Goal: Task Accomplishment & Management: Manage account settings

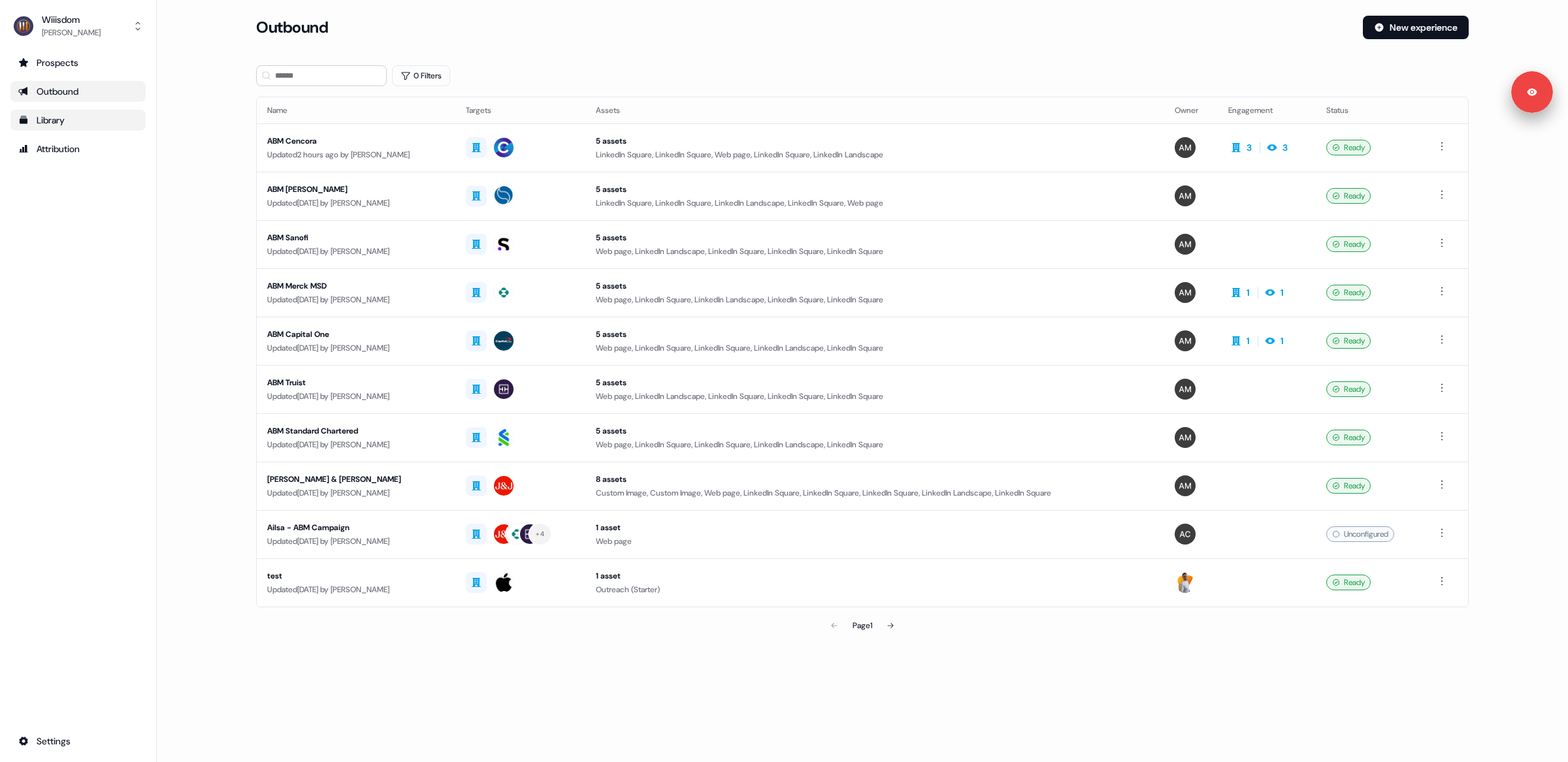
click at [46, 121] on div "Library" at bounding box center [77, 120] width 119 height 13
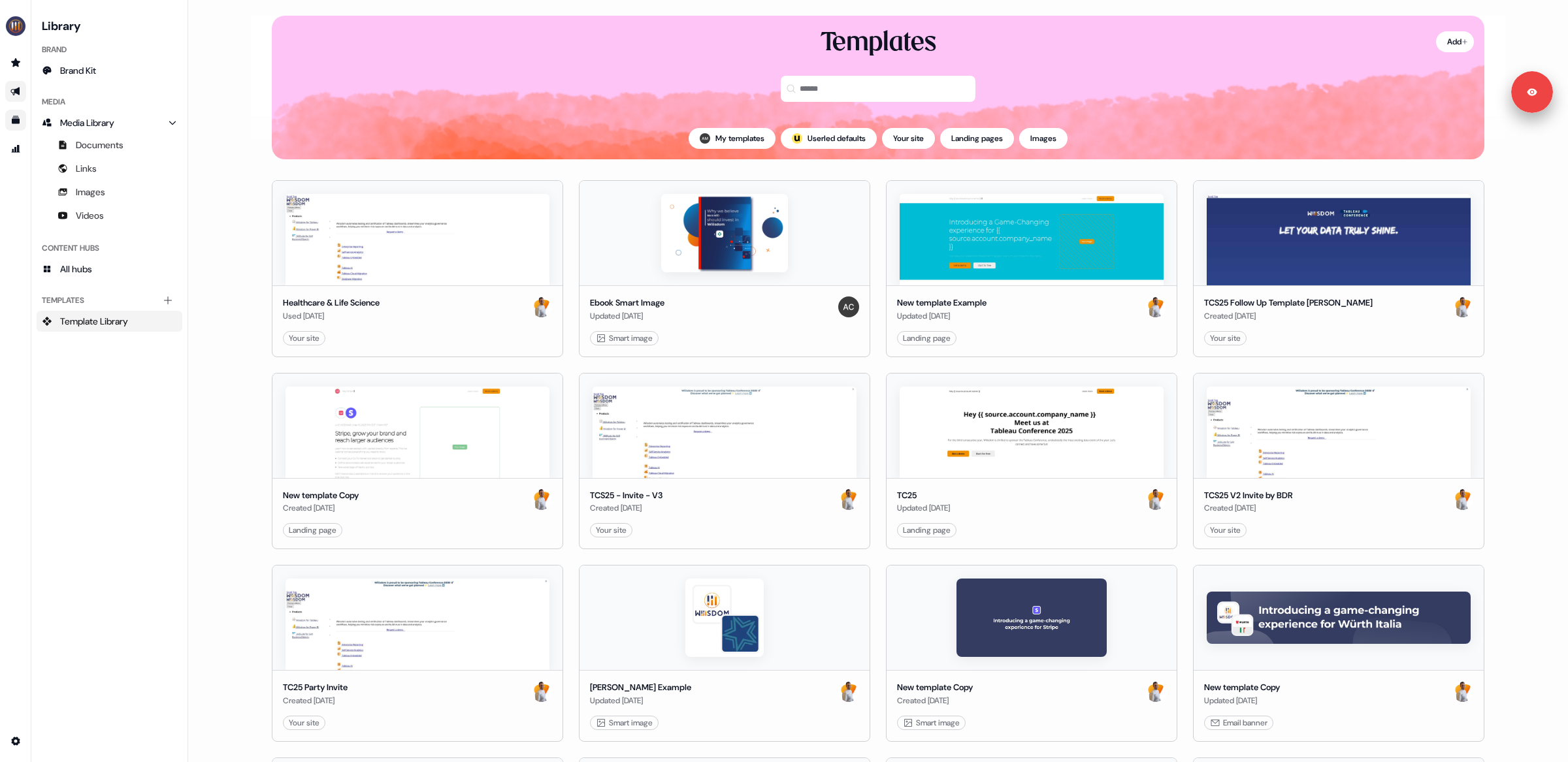
click at [17, 95] on icon "Go to outbound experience" at bounding box center [16, 92] width 11 height 11
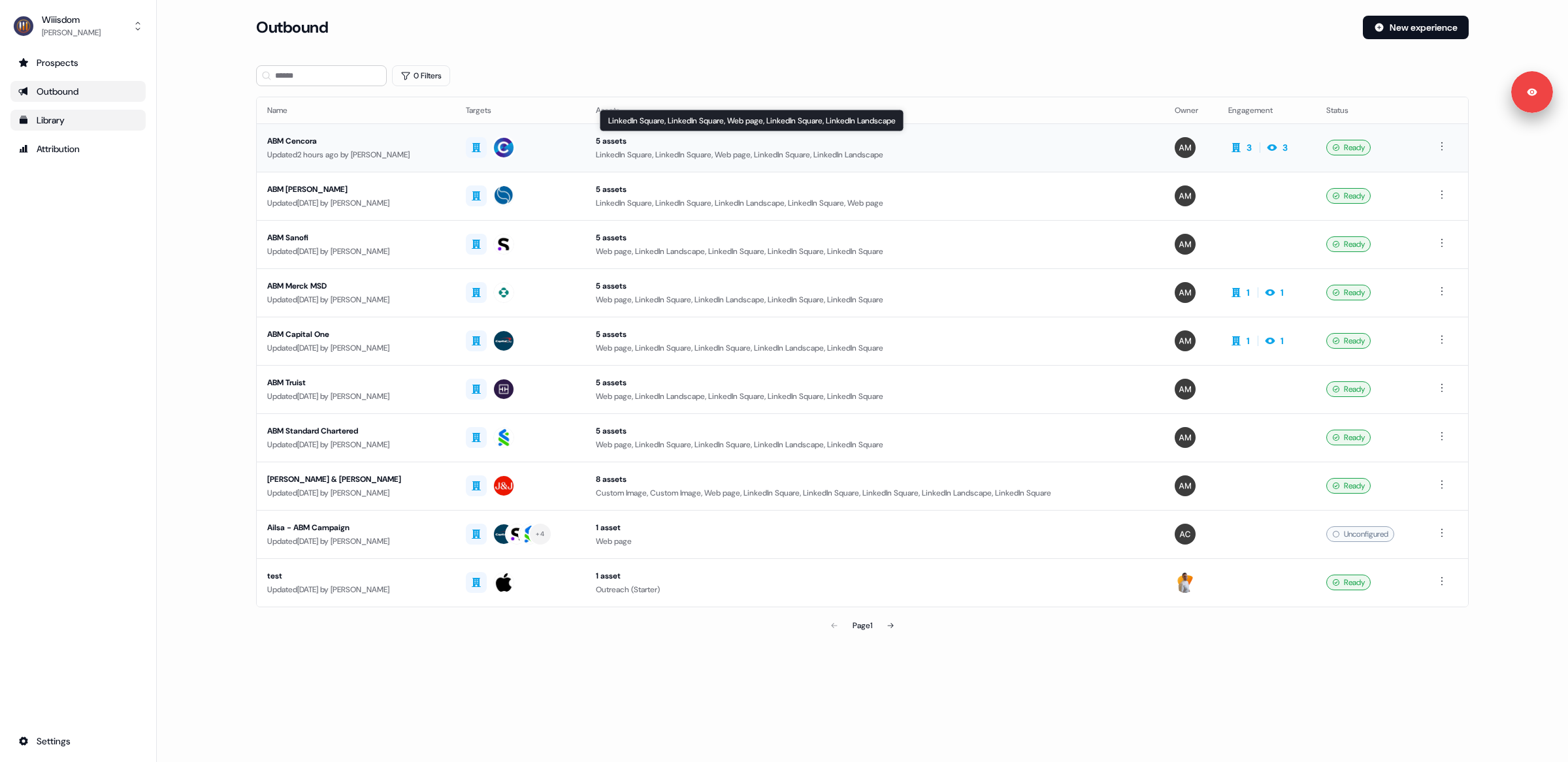
click at [720, 143] on div "5 assets" at bounding box center [875, 140] width 558 height 13
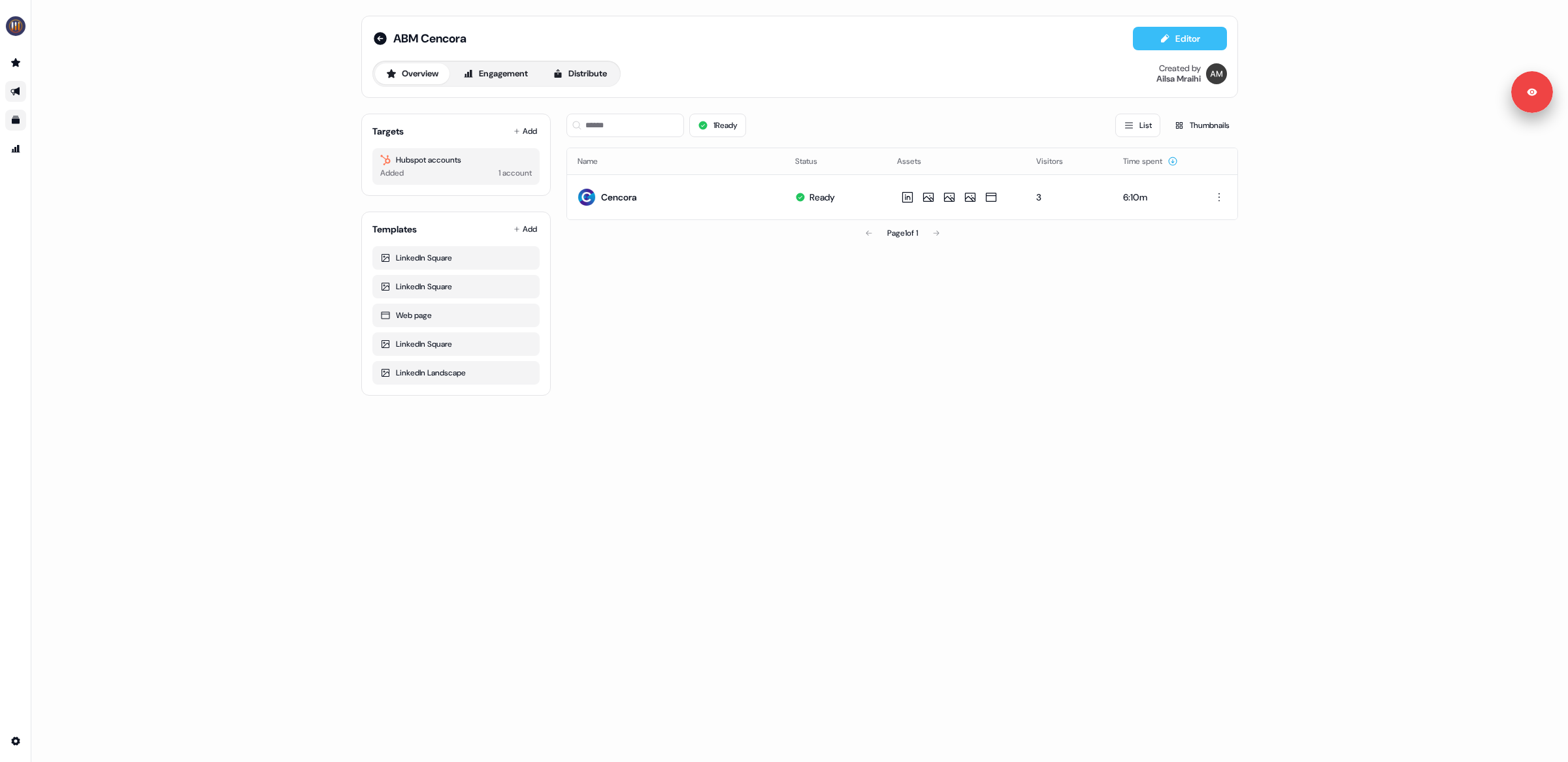
click at [1183, 35] on button "Editor" at bounding box center [1180, 38] width 94 height 24
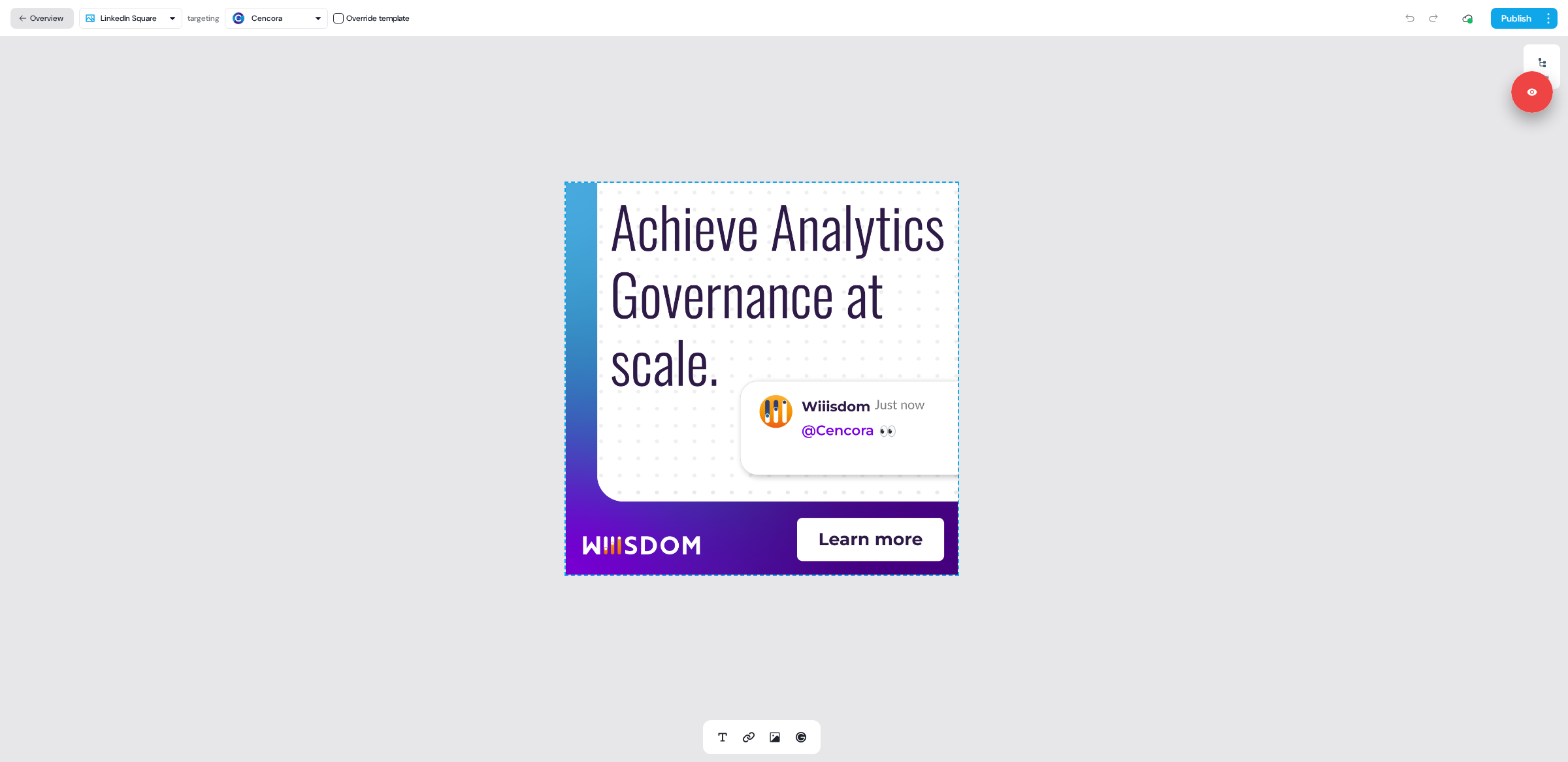
click at [56, 17] on button "Overview" at bounding box center [42, 18] width 63 height 21
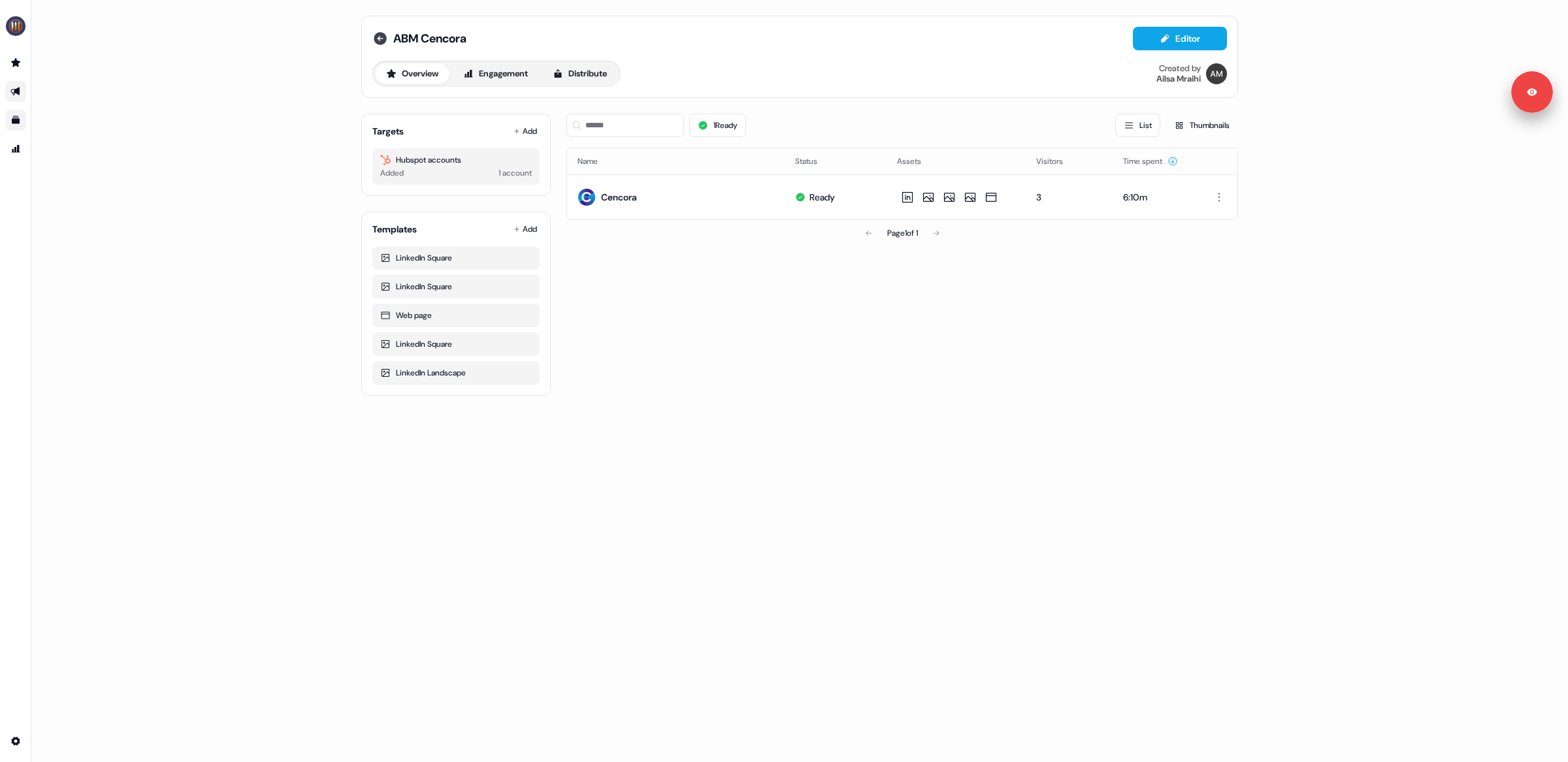
click at [379, 41] on icon at bounding box center [380, 38] width 13 height 13
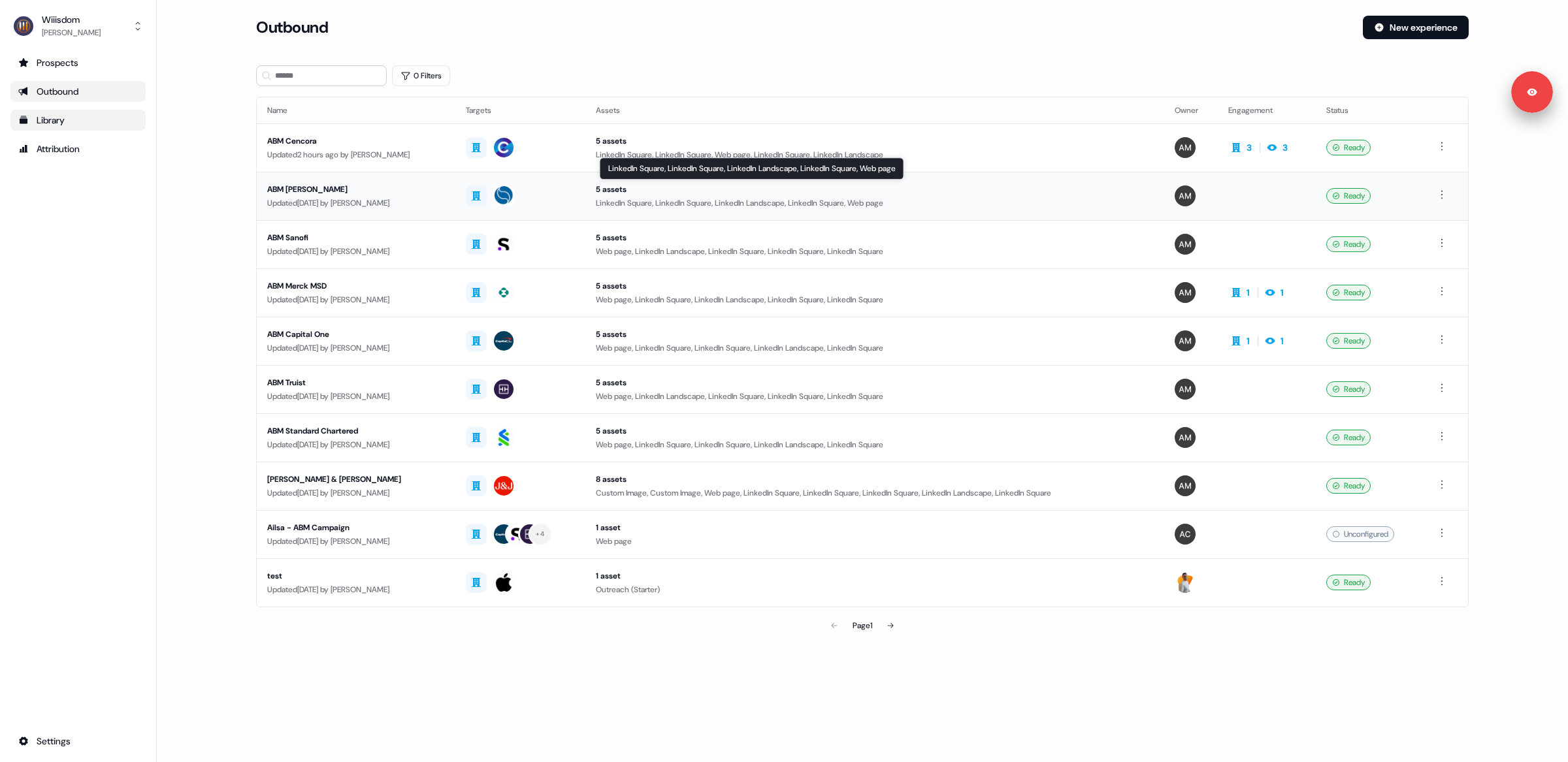
click at [710, 207] on div "LinkedIn Square, LinkedIn Square, LinkedIn Landscape, LinkedIn Square, Web page" at bounding box center [875, 203] width 558 height 13
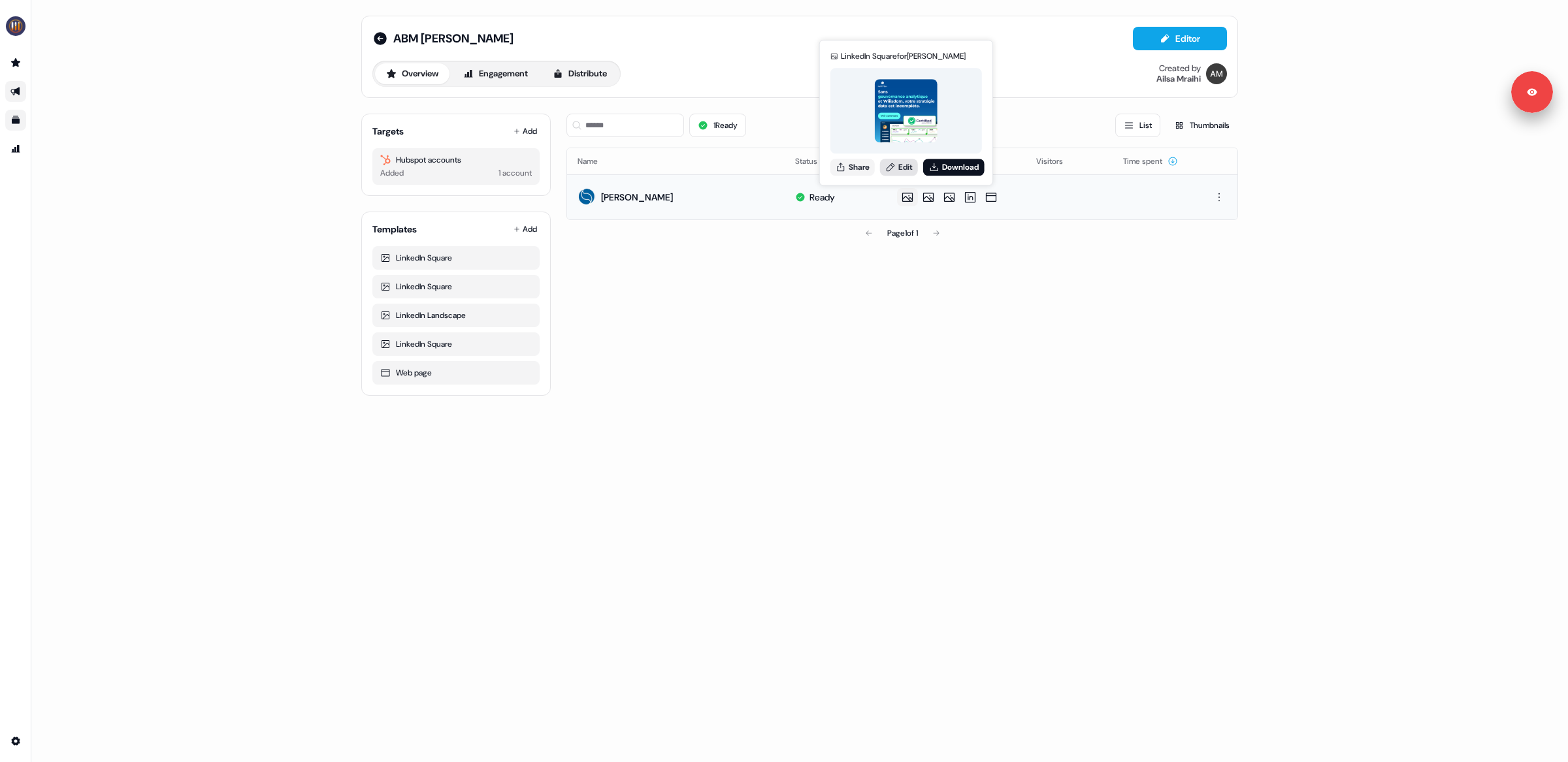
click at [901, 170] on link "Edit" at bounding box center [899, 167] width 38 height 17
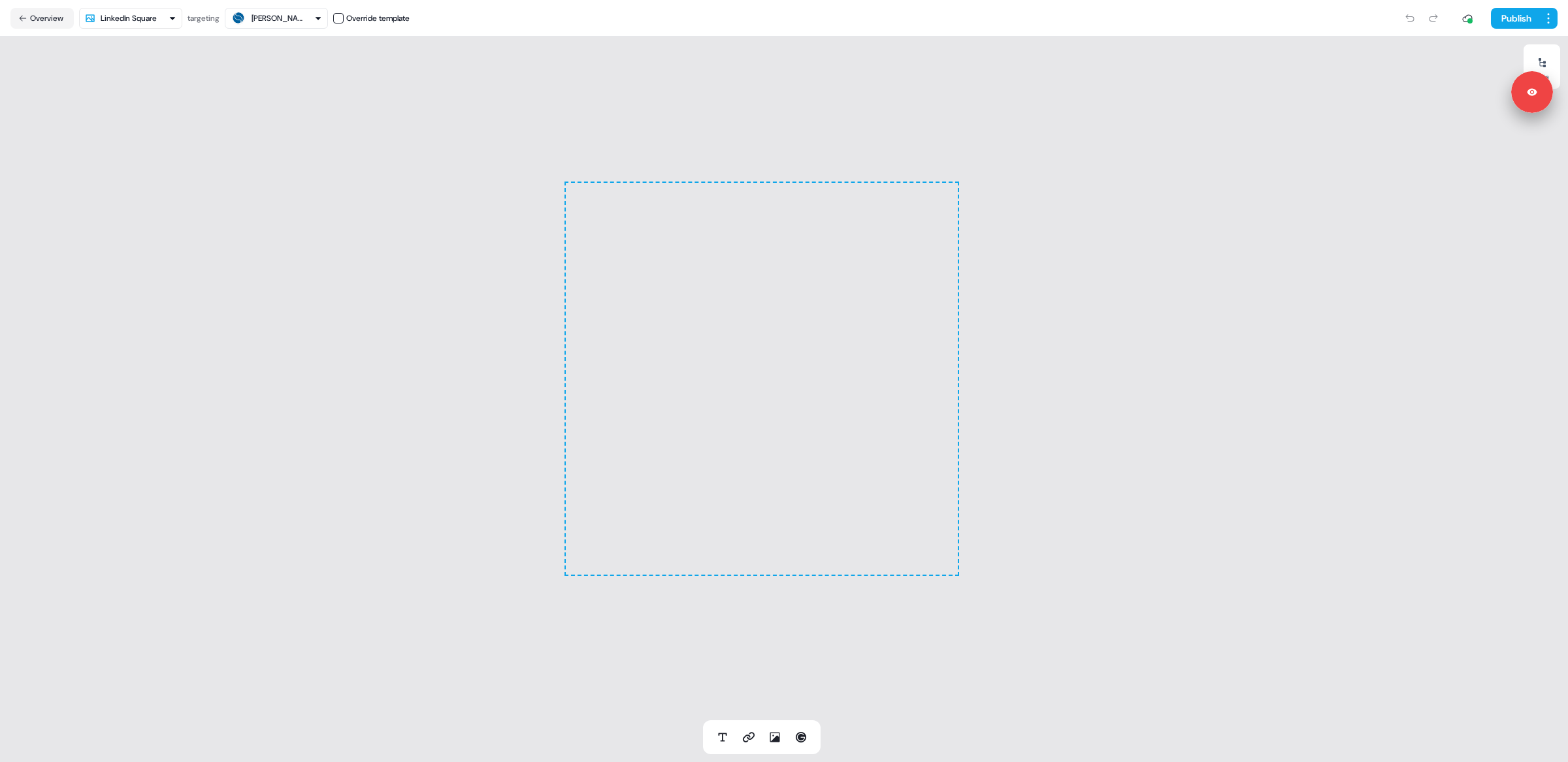
click at [162, 20] on html "For the best experience switch devices to a bigger screen. Go to [DOMAIN_NAME] …" at bounding box center [784, 381] width 1568 height 762
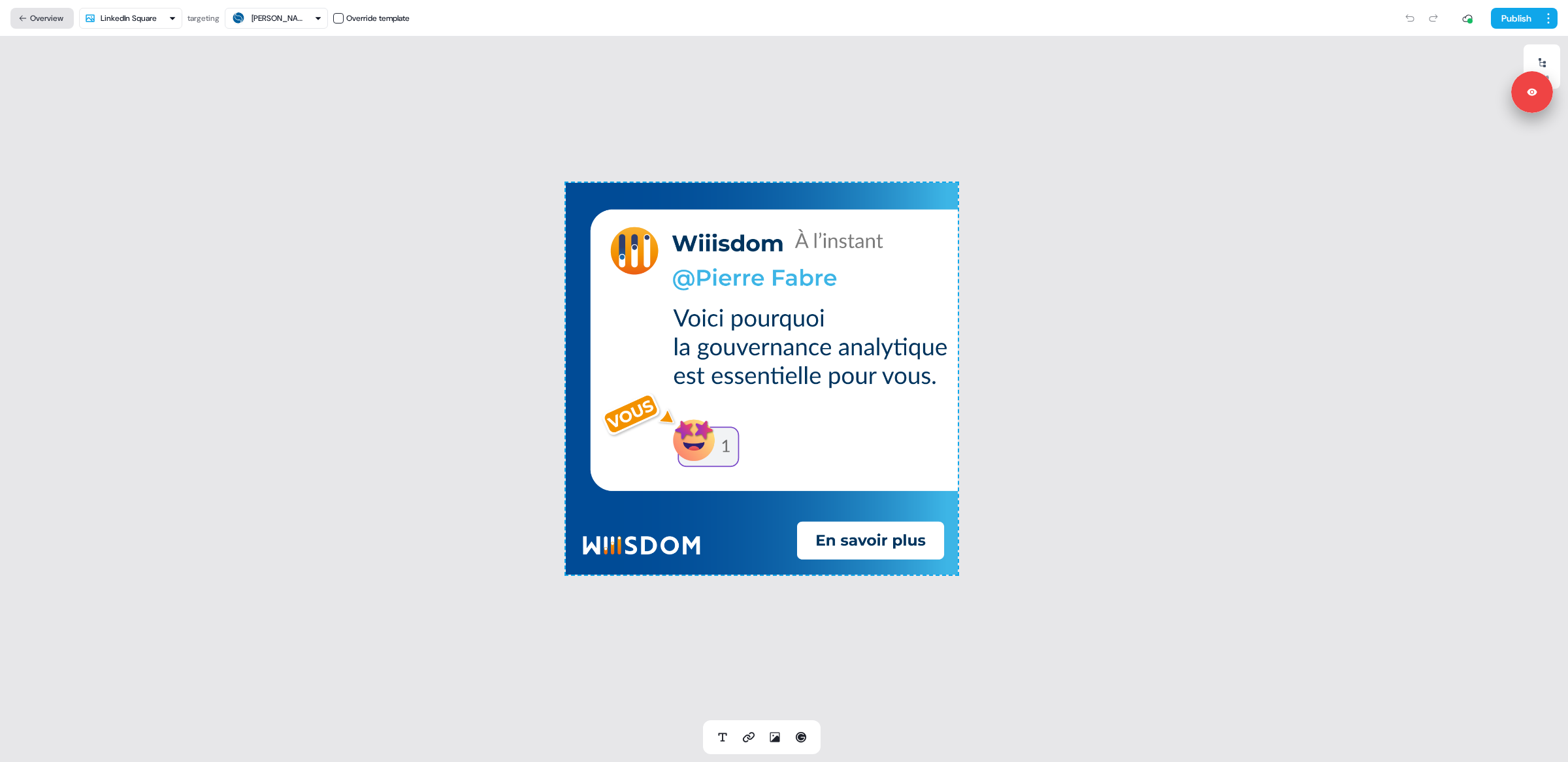
click at [33, 8] on button "Overview" at bounding box center [42, 18] width 63 height 21
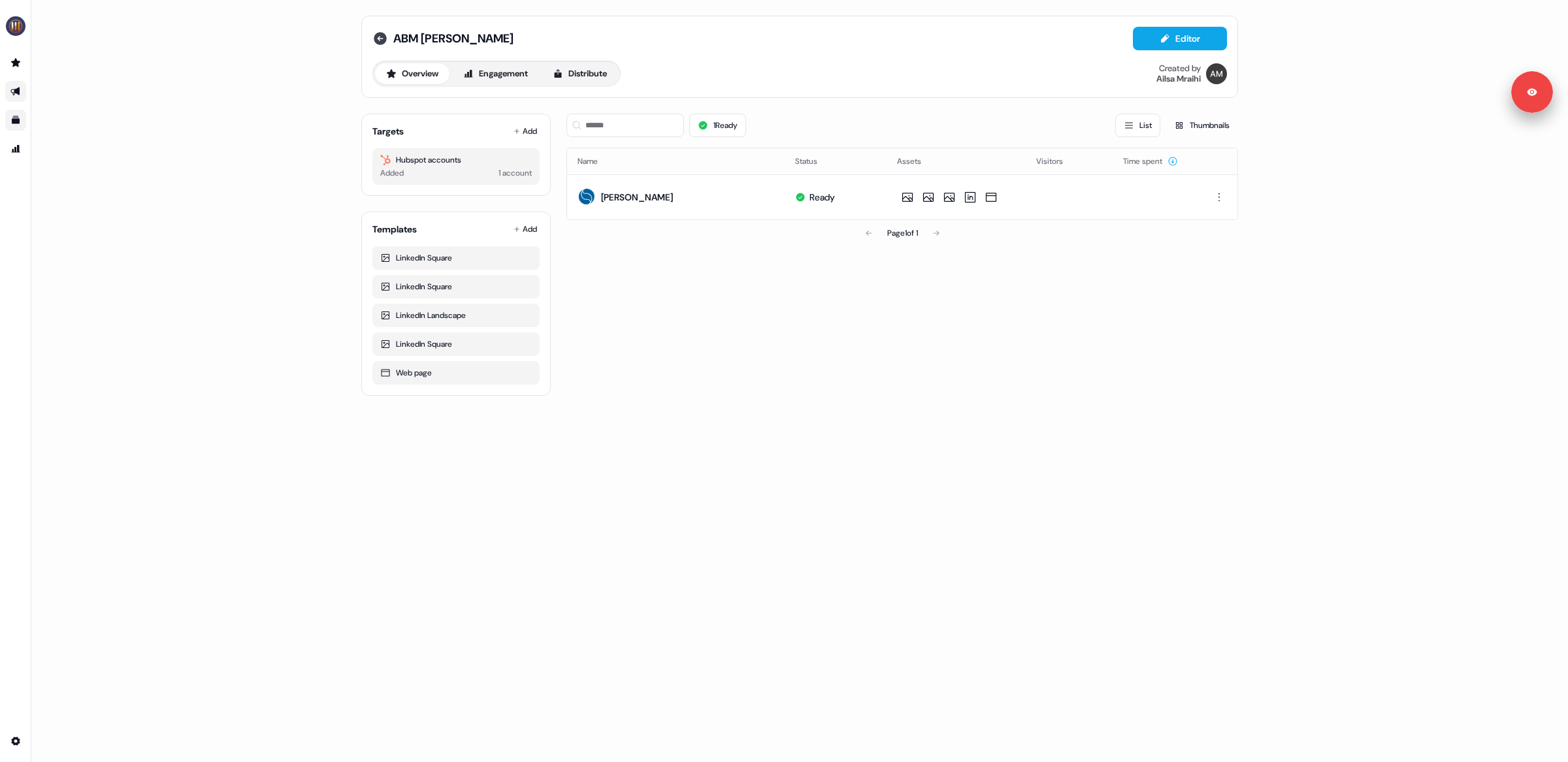
click at [381, 35] on icon at bounding box center [380, 38] width 13 height 13
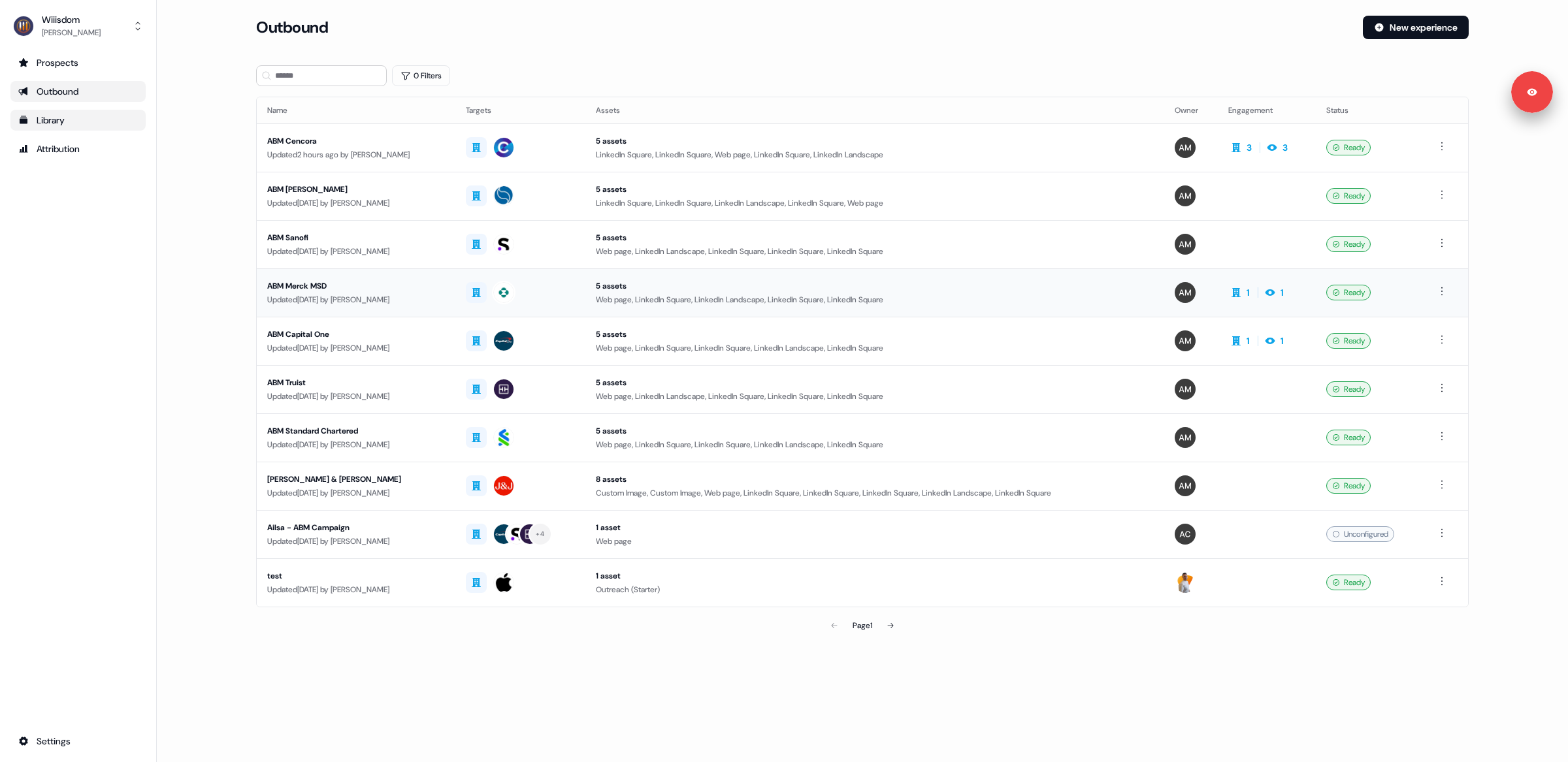
click at [422, 301] on div "Updated [DATE] by [PERSON_NAME]" at bounding box center [356, 299] width 178 height 13
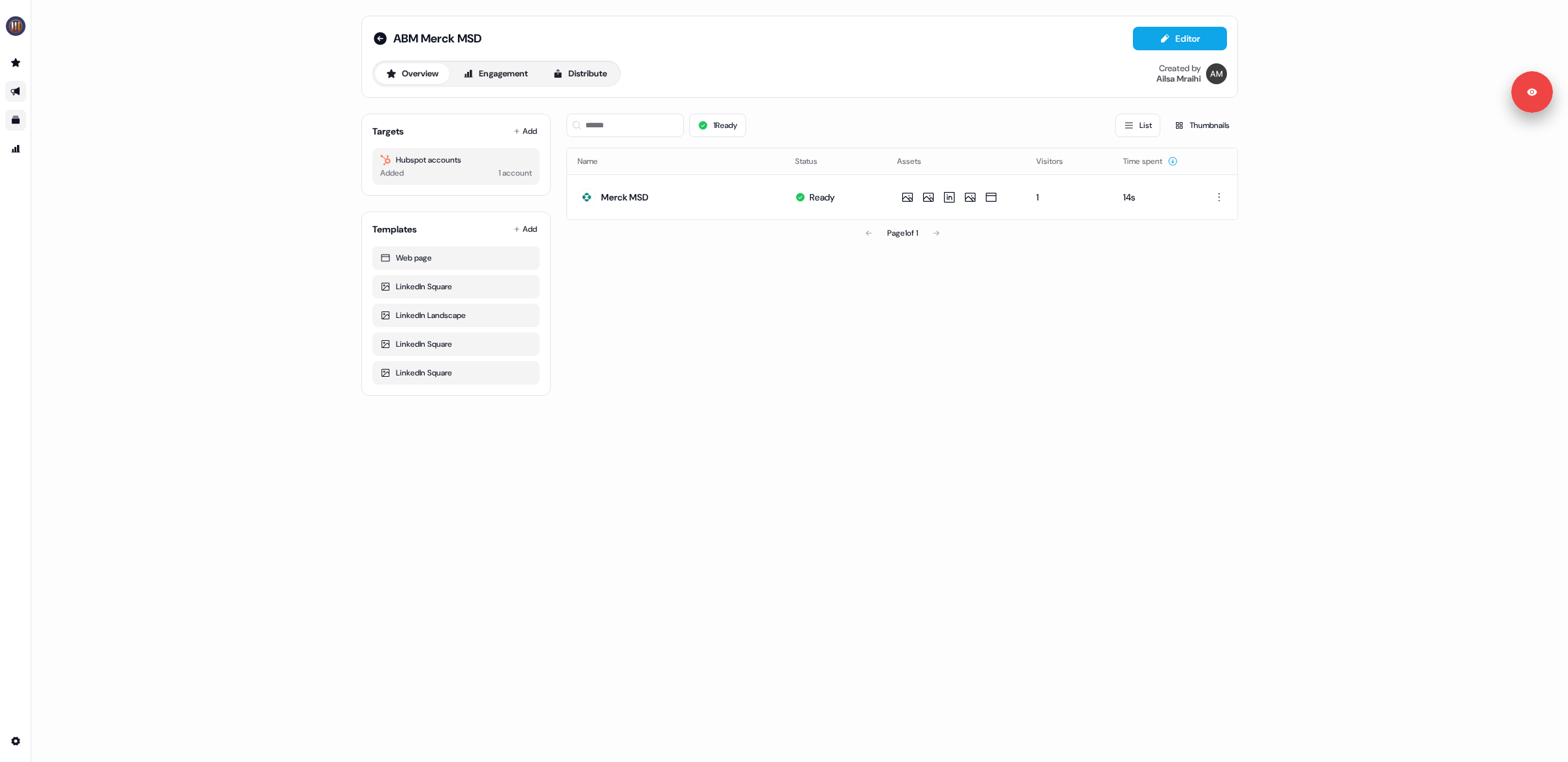
click at [592, 63] on link "Distribute" at bounding box center [579, 74] width 77 height 21
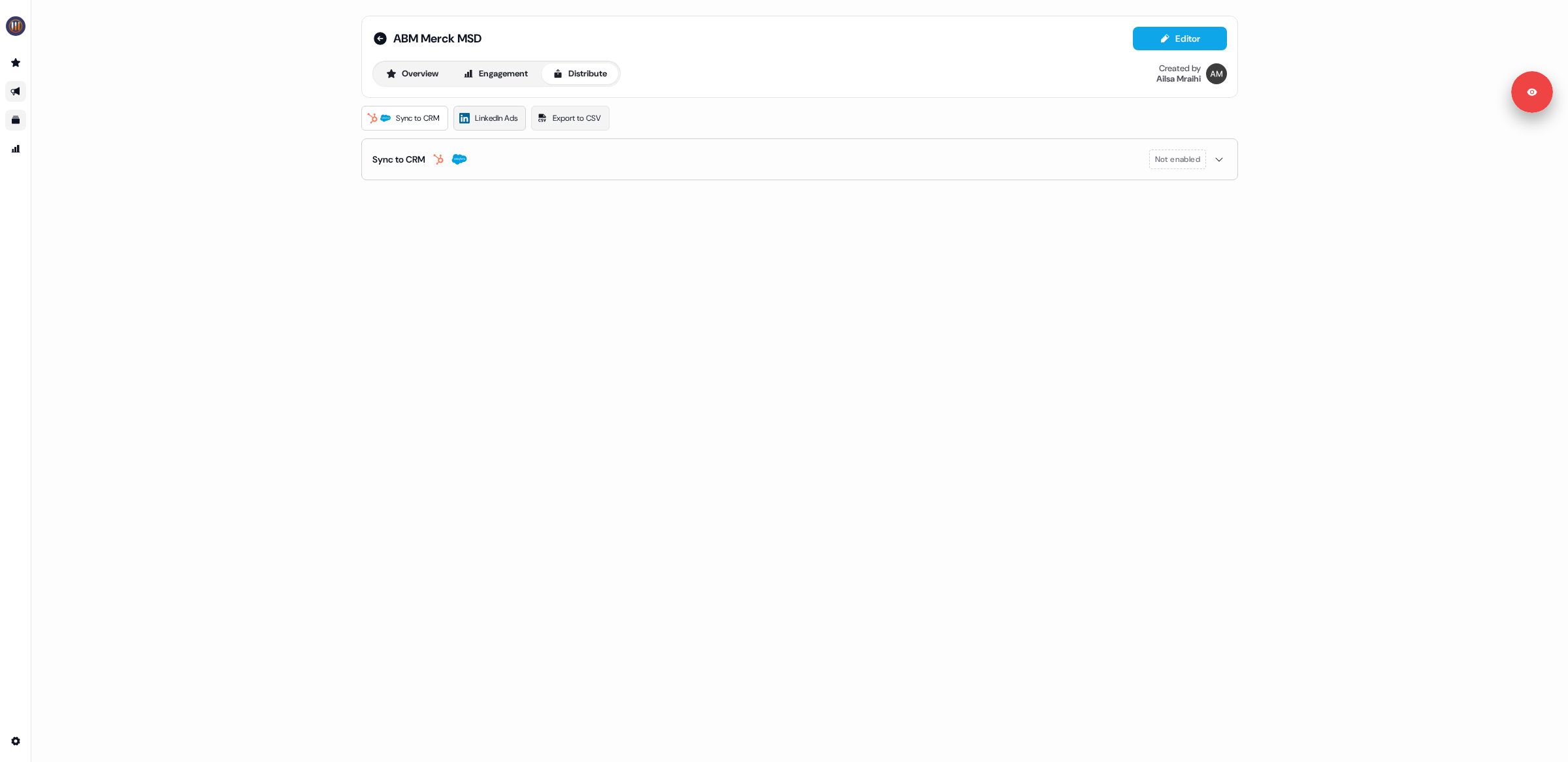
click at [494, 121] on span "LinkedIn Ads" at bounding box center [497, 118] width 43 height 13
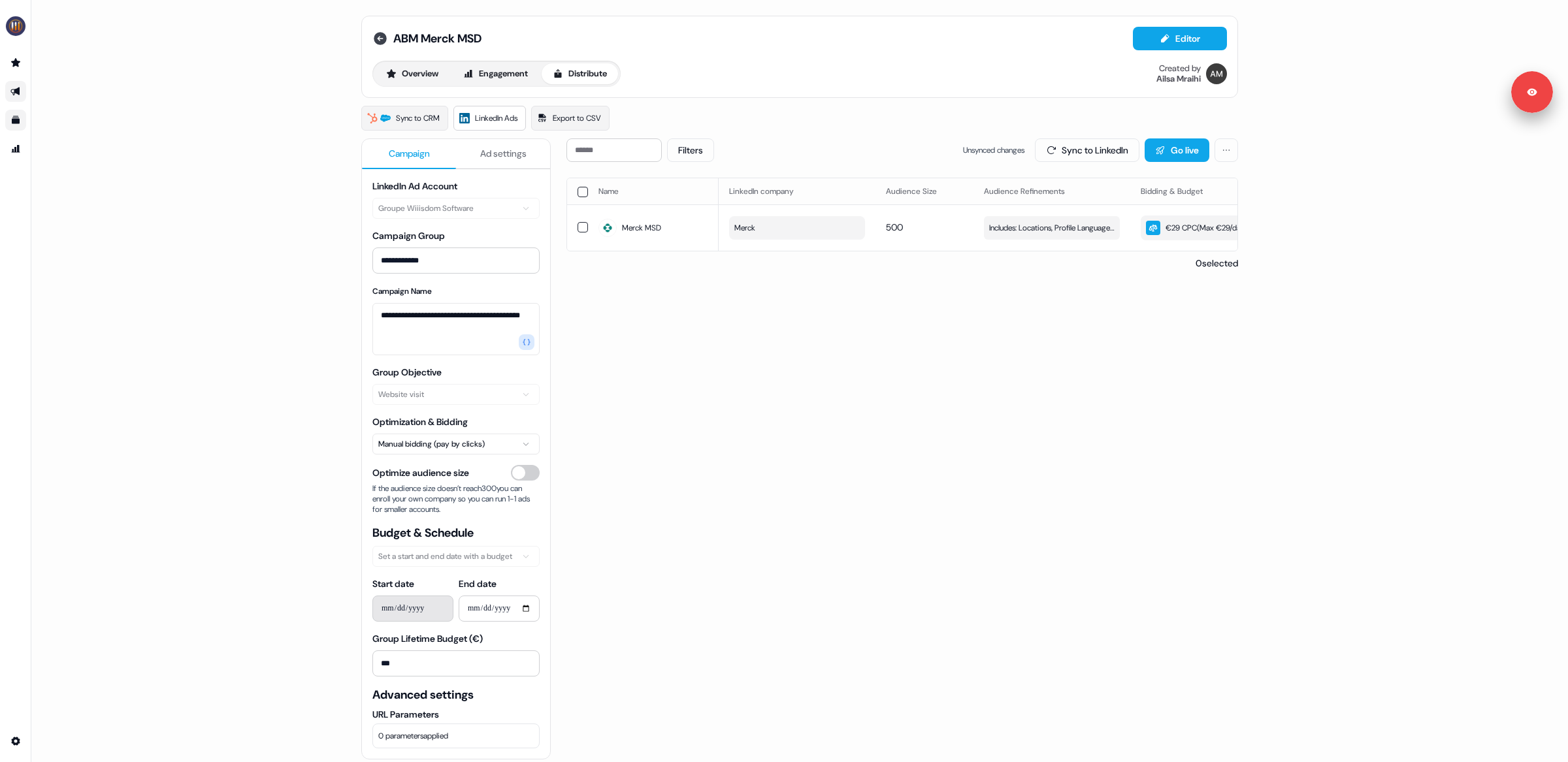
click at [377, 43] on icon at bounding box center [380, 38] width 13 height 13
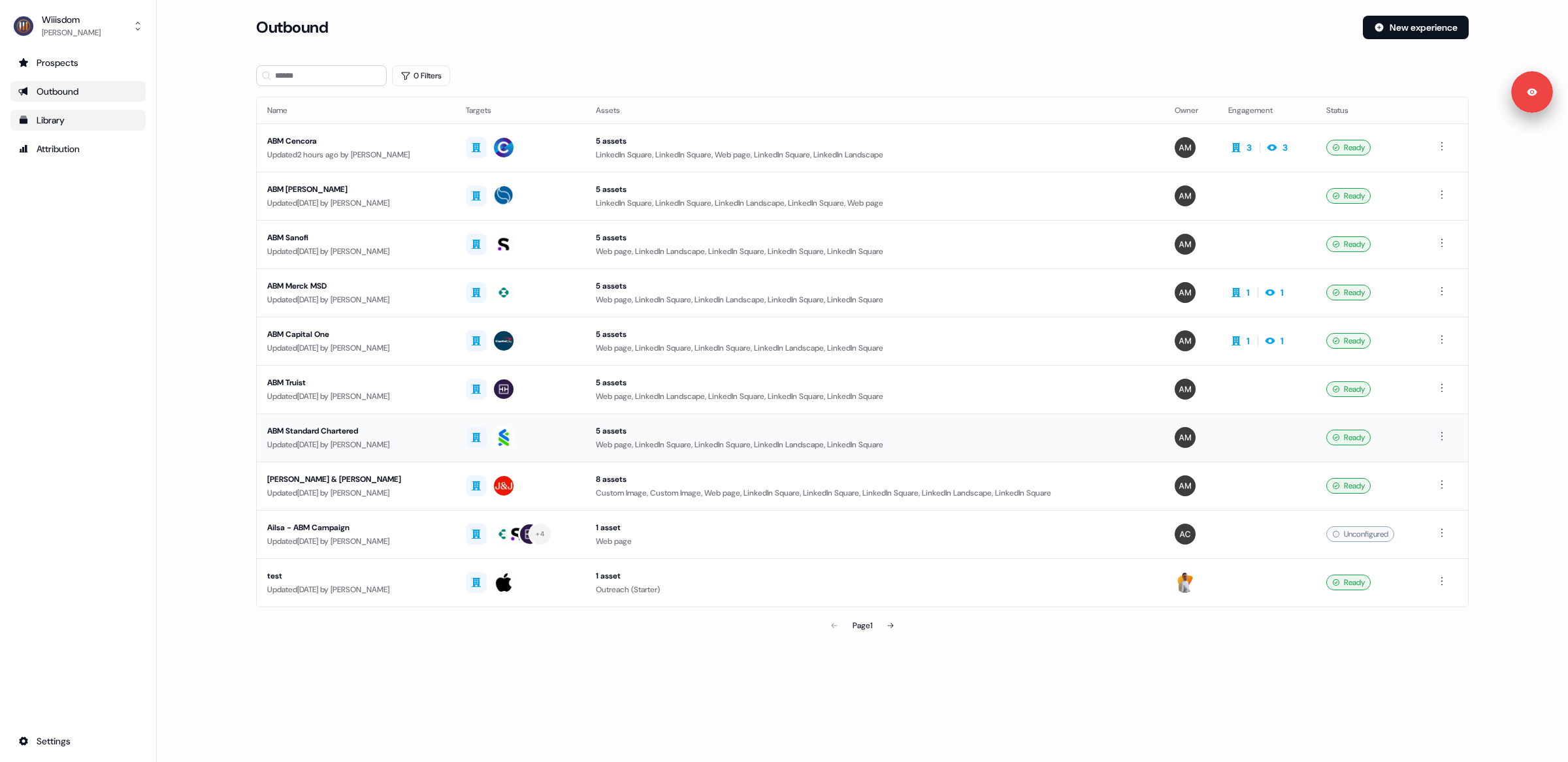
click at [416, 442] on div "Updated [DATE] by [PERSON_NAME]" at bounding box center [356, 444] width 178 height 13
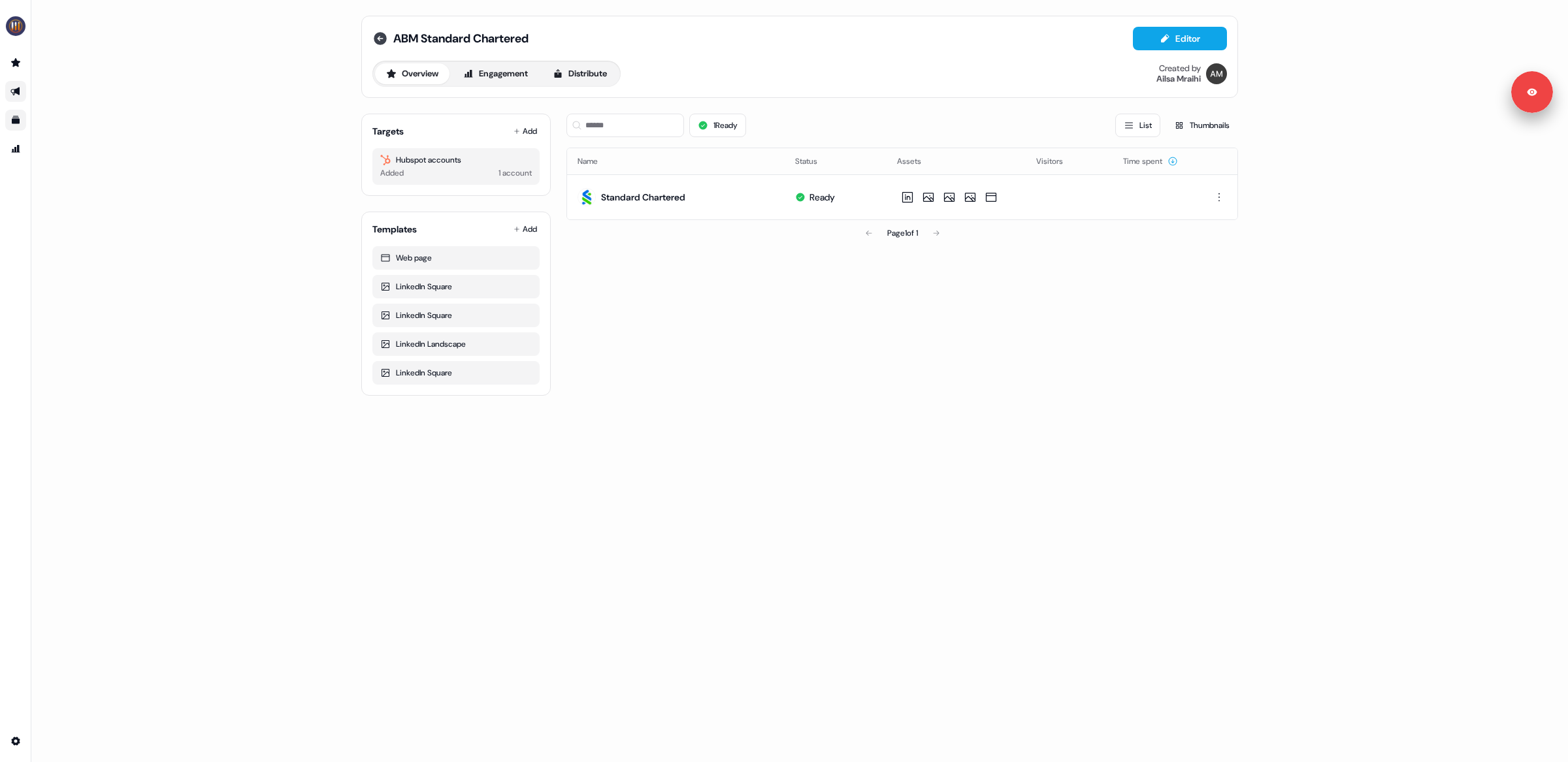
click at [382, 39] on icon at bounding box center [380, 38] width 16 height 16
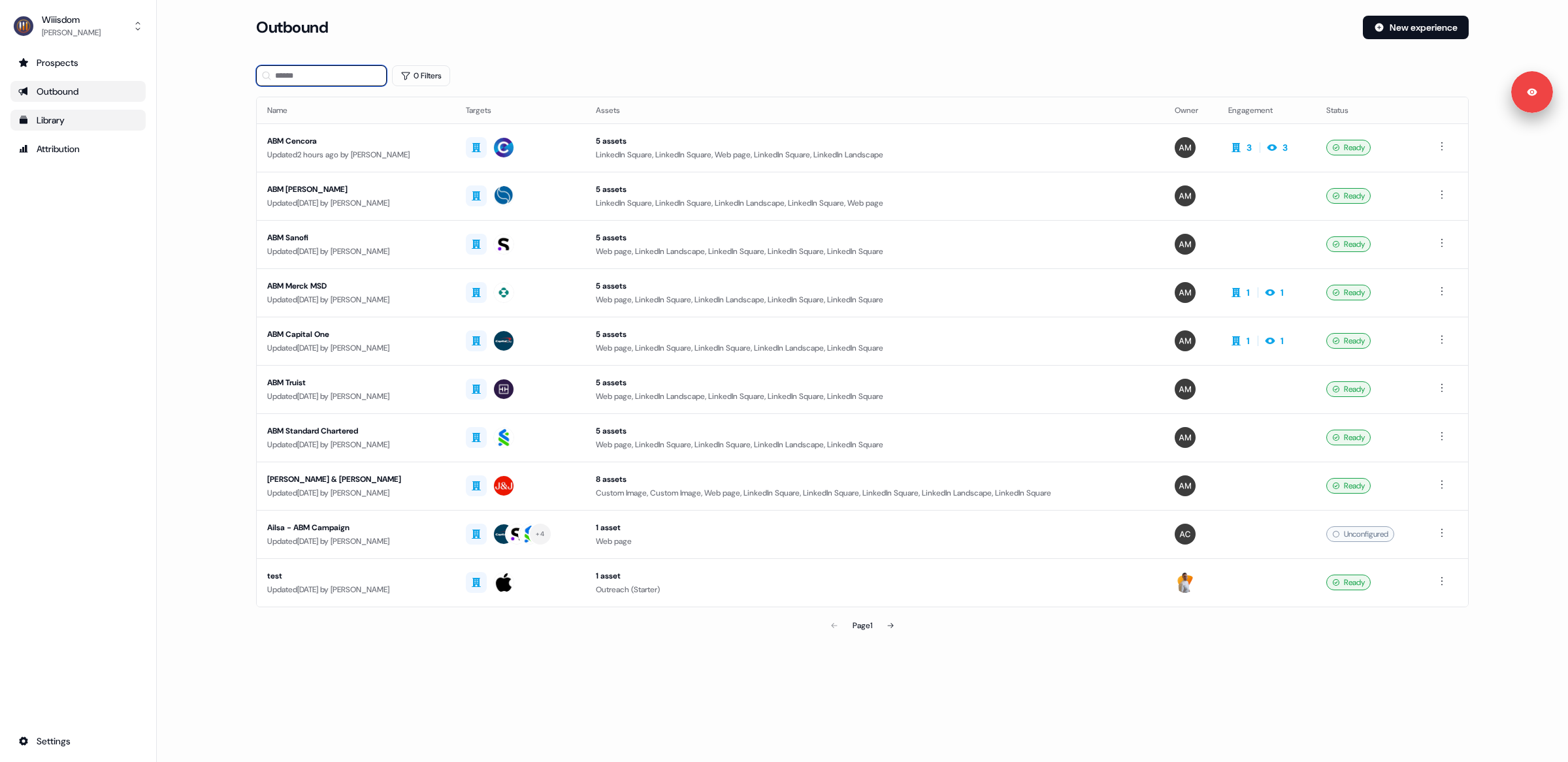
click at [307, 77] on input at bounding box center [321, 76] width 131 height 21
click at [633, 301] on div "Web page, LinkedIn Square, LinkedIn Landscape, LinkedIn Square, LinkedIn Square" at bounding box center [875, 299] width 558 height 13
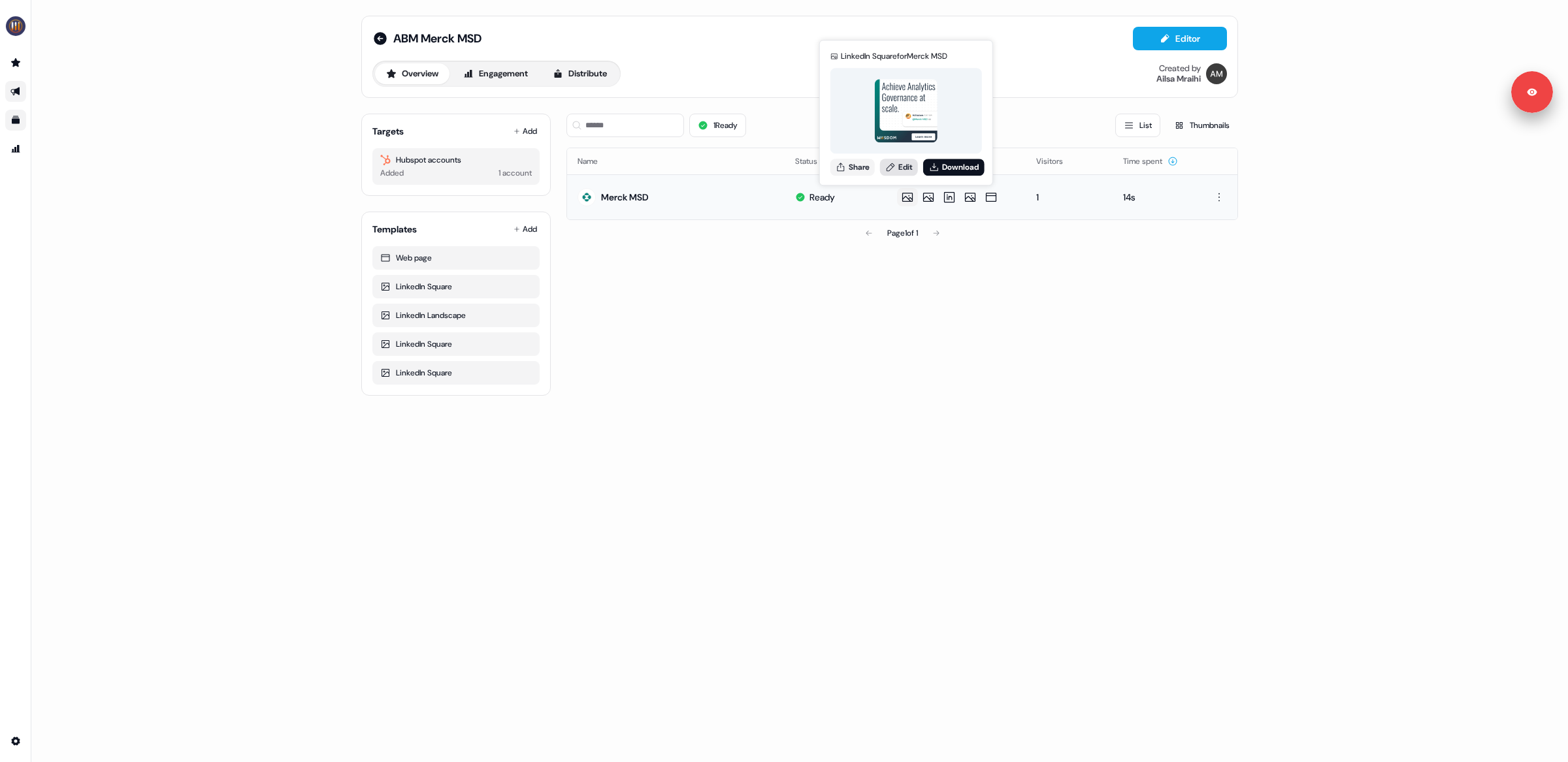
click at [903, 169] on link "Edit" at bounding box center [899, 167] width 38 height 17
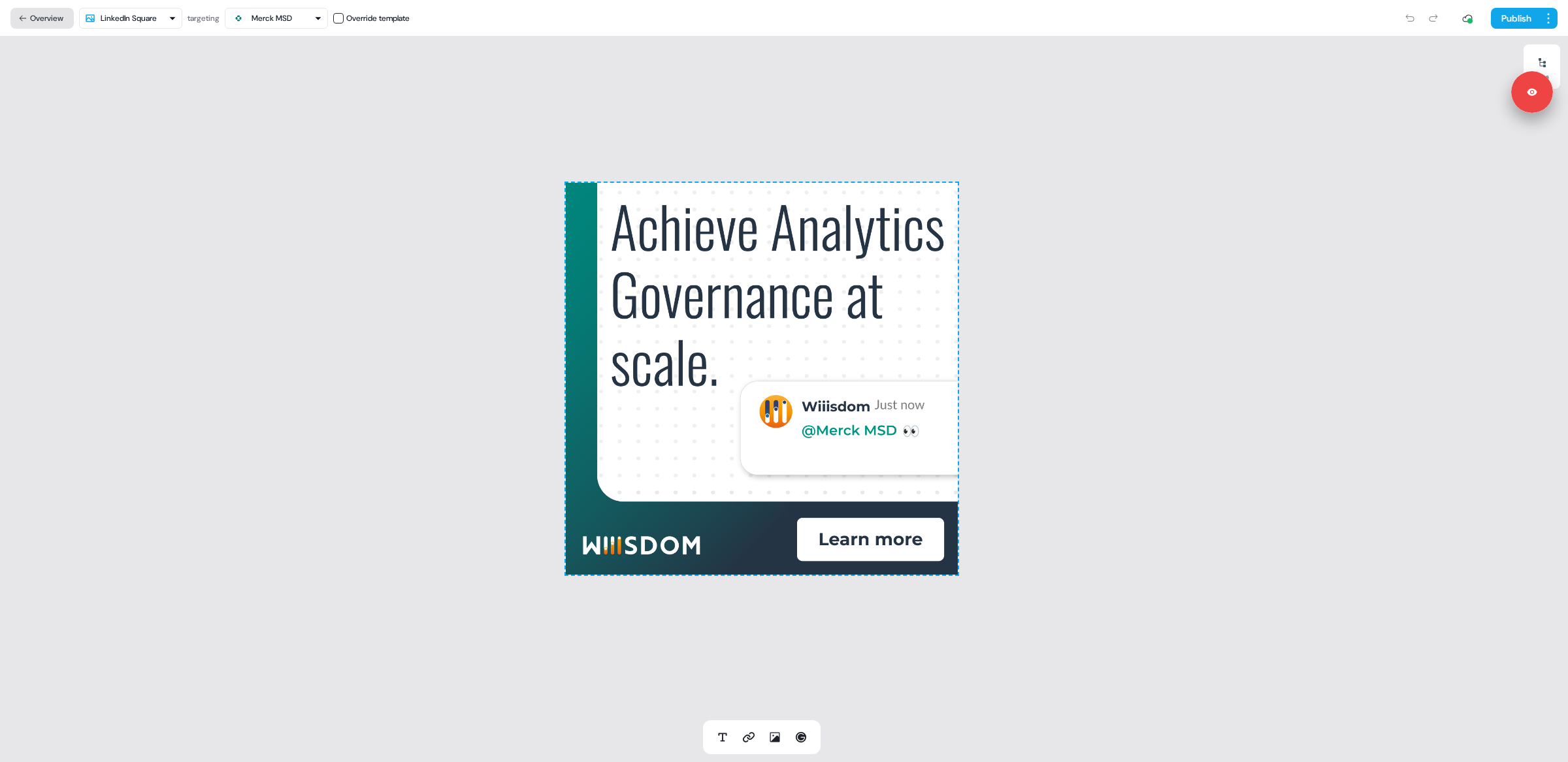
click at [41, 11] on button "Overview" at bounding box center [42, 18] width 63 height 21
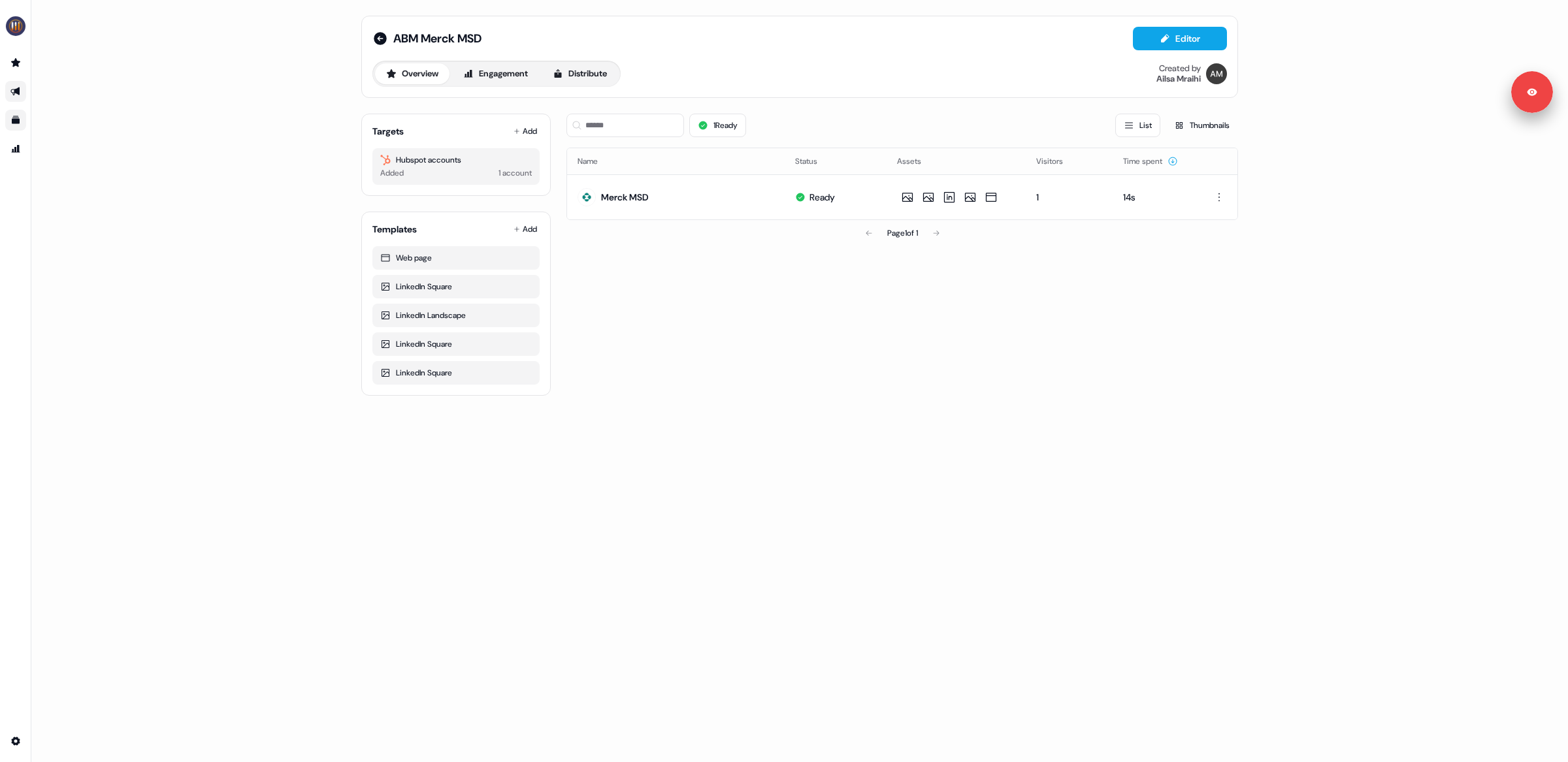
click at [305, 322] on div "ABM Merck MSD Editor Overview Engagement Distribute Created by [PERSON_NAME] Ta…" at bounding box center [800, 381] width 1537 height 762
click at [811, 428] on div "ABM Merck MSD Editor Overview Engagement Distribute Created by [PERSON_NAME] Ta…" at bounding box center [800, 381] width 1537 height 762
click at [737, 317] on div "1 Ready List Thumbnails Name Status Assets Visitors Time spent Merck MSD Ready …" at bounding box center [902, 249] width 671 height 292
click at [754, 357] on div "1 Ready List Thumbnails Name Status Assets Visitors Time spent Merck MSD Ready …" at bounding box center [902, 249] width 671 height 292
